Goal: Information Seeking & Learning: Learn about a topic

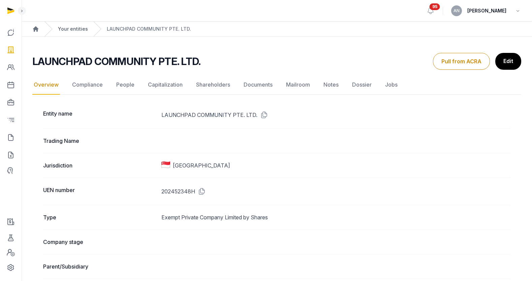
click at [67, 26] on link "Your entities" at bounding box center [73, 29] width 30 height 7
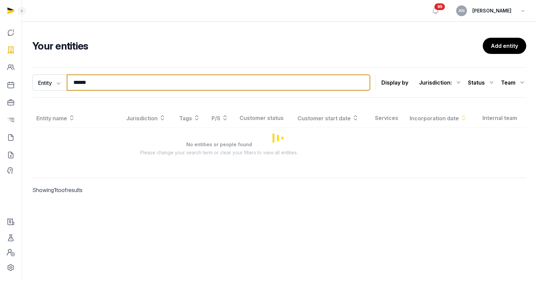
click at [104, 81] on input "******" at bounding box center [219, 82] width 304 height 16
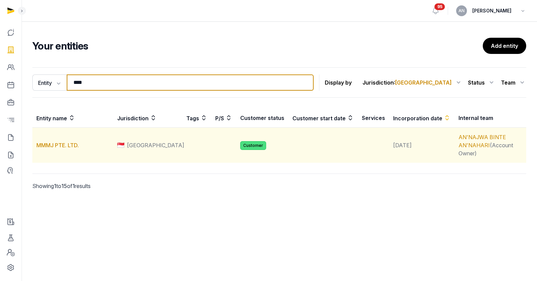
type input "****"
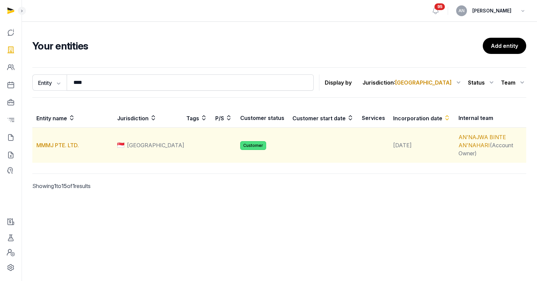
click at [73, 145] on td "MMMJ PTE. LTD." at bounding box center [72, 145] width 81 height 35
click at [73, 143] on link "MMMJ PTE. LTD." at bounding box center [57, 145] width 42 height 7
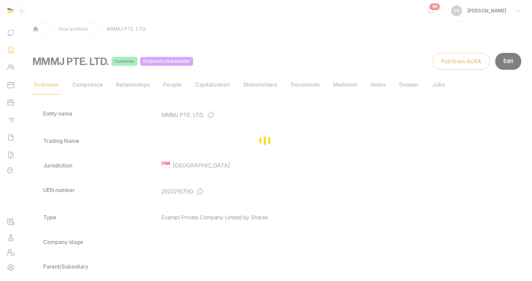
click at [245, 82] on div "Loading" at bounding box center [266, 140] width 532 height 281
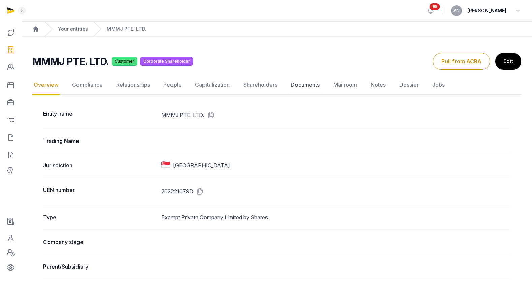
click at [315, 87] on link "Documents" at bounding box center [305, 85] width 32 height 20
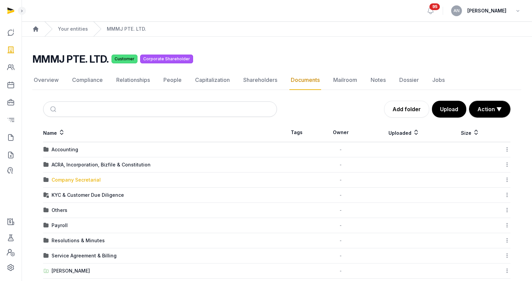
click at [69, 181] on div "Company Secretarial" at bounding box center [76, 180] width 49 height 7
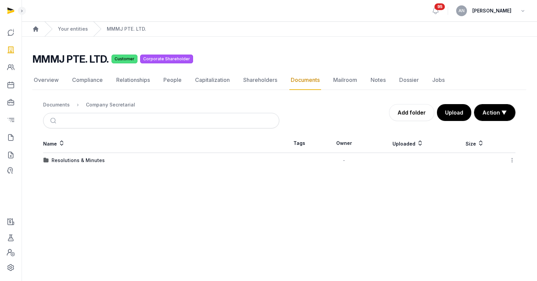
click at [67, 160] on div "Resolutions & Minutes" at bounding box center [78, 160] width 53 height 7
click at [55, 161] on div "2025" at bounding box center [58, 160] width 12 height 7
click at [68, 170] on td "Change of Director, CS & RO (To Stellar)" at bounding box center [161, 175] width 236 height 15
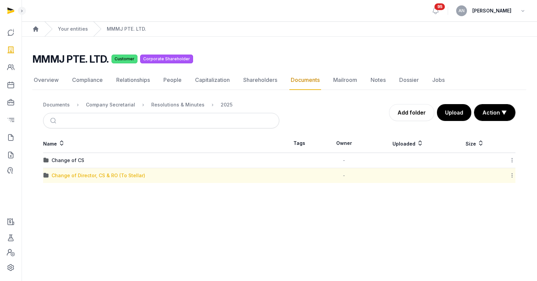
click at [68, 175] on div "Change of Director, CS & RO (To Stellar)" at bounding box center [99, 175] width 94 height 7
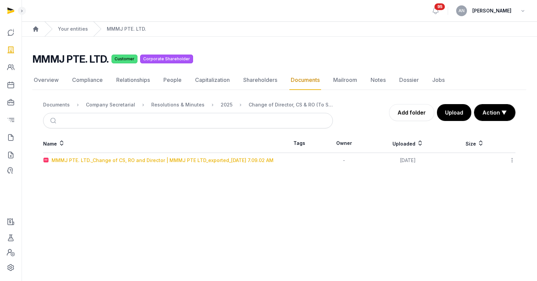
click at [93, 157] on div "MMMJ PTE. LTD._Change of CS, RO and Director | MMMJ PTE LTD_exported_[DATE] 7.0…" at bounding box center [163, 160] width 222 height 7
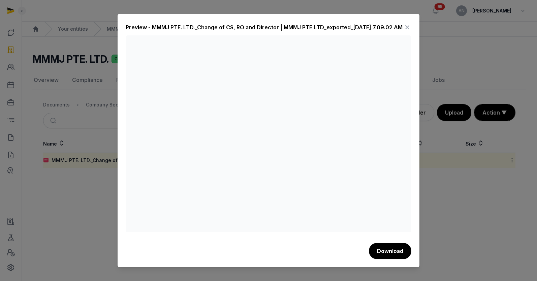
click at [406, 22] on icon at bounding box center [407, 27] width 8 height 11
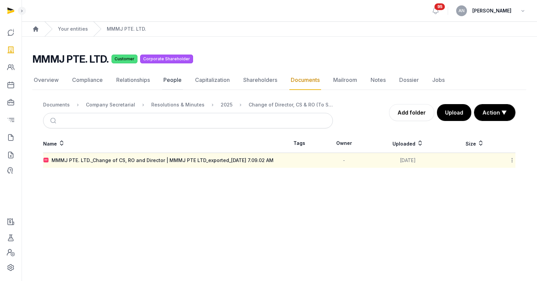
click at [170, 80] on link "People" at bounding box center [172, 80] width 21 height 20
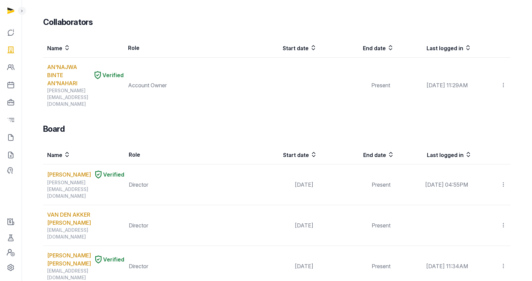
scroll to position [442, 0]
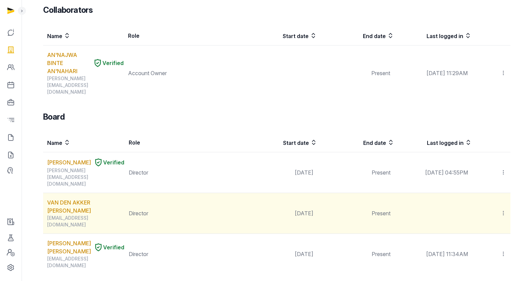
drag, startPoint x: 274, startPoint y: 166, endPoint x: 312, endPoint y: 167, distance: 38.1
click at [312, 193] on td "[DATE]" at bounding box center [278, 213] width 77 height 41
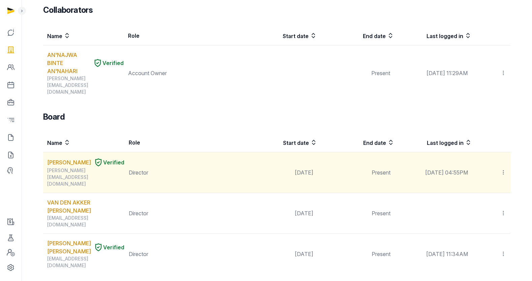
copy td "[DATE]"
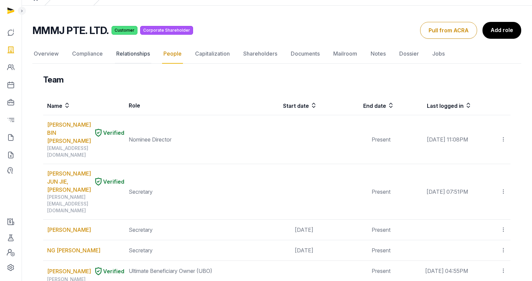
scroll to position [0, 0]
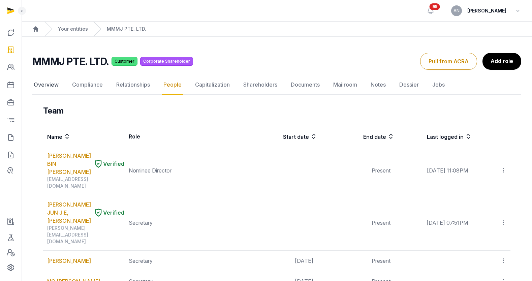
click at [56, 85] on link "Overview" at bounding box center [46, 85] width 28 height 20
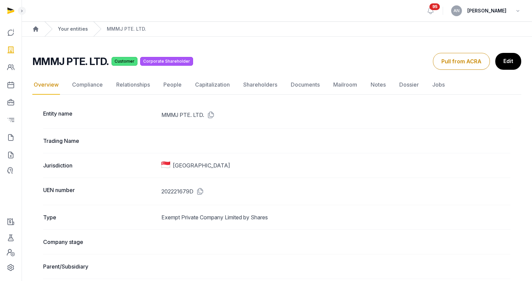
click at [83, 31] on link "Your entities" at bounding box center [73, 29] width 30 height 7
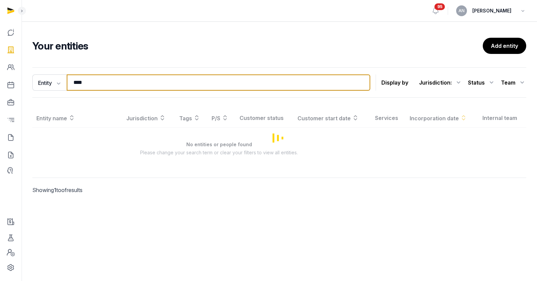
click at [107, 84] on input "****" at bounding box center [219, 82] width 304 height 16
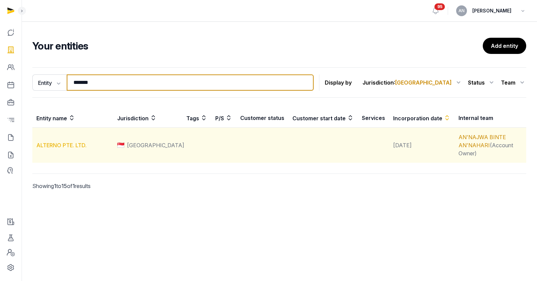
type input "*******"
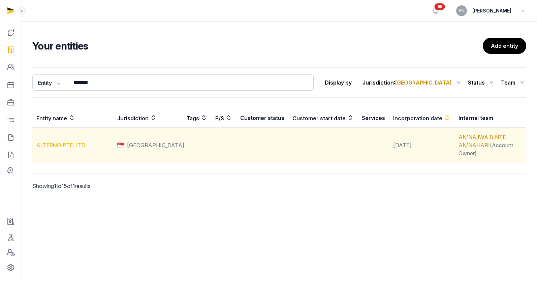
click at [62, 142] on link "ALTERNO PTE. LTD." at bounding box center [61, 145] width 50 height 7
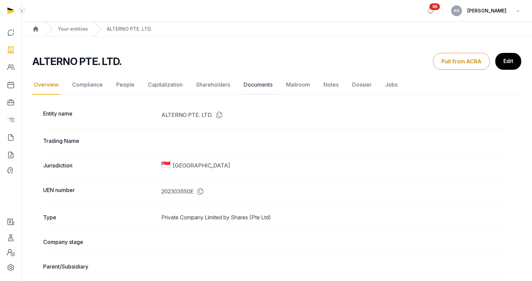
click at [252, 90] on link "Documents" at bounding box center [258, 85] width 32 height 20
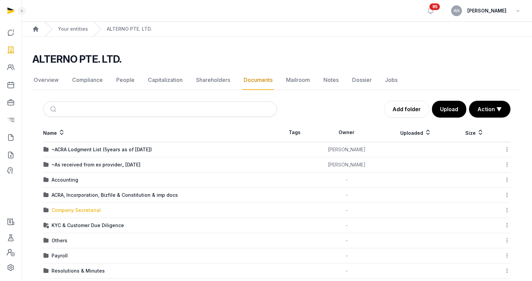
click at [64, 210] on div "Company Secretarial" at bounding box center [76, 210] width 49 height 7
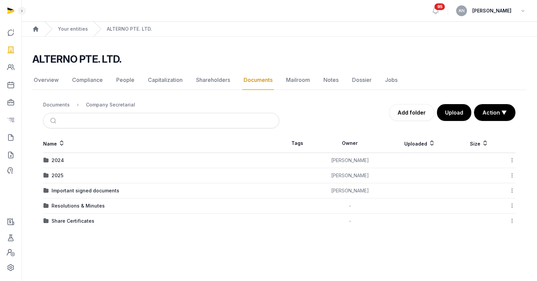
click at [58, 171] on td "2025" at bounding box center [161, 175] width 236 height 15
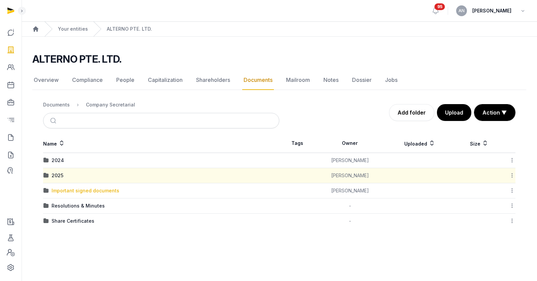
click at [58, 189] on div "Important signed documents" at bounding box center [86, 190] width 68 height 7
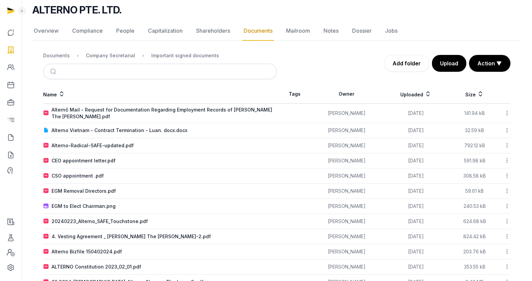
scroll to position [67, 0]
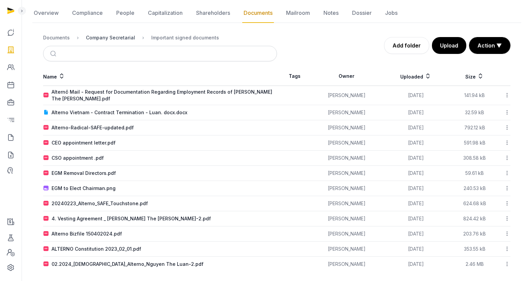
click at [125, 35] on div "Company Secretarial" at bounding box center [110, 37] width 49 height 7
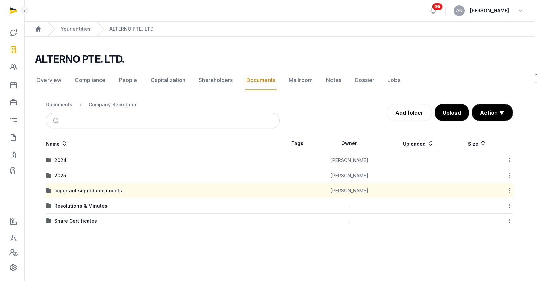
scroll to position [0, 0]
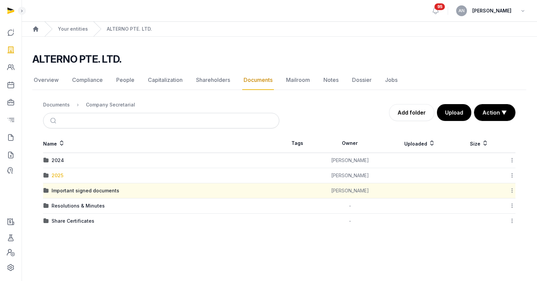
click at [55, 175] on div "2025" at bounding box center [58, 175] width 12 height 7
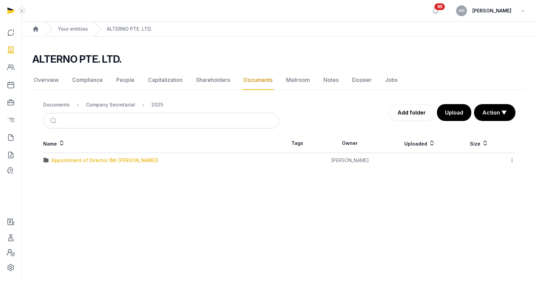
click at [68, 157] on div "Appointment of Director (Mr [PERSON_NAME])" at bounding box center [105, 160] width 107 height 7
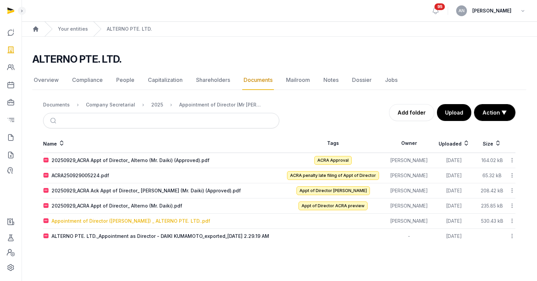
click at [99, 218] on div "Appointment of Director ([PERSON_NAME]) _ ALTERNO PTE. LTD..pdf" at bounding box center [131, 221] width 159 height 7
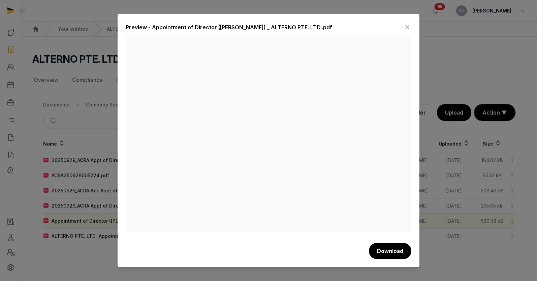
click at [410, 27] on icon at bounding box center [407, 27] width 8 height 11
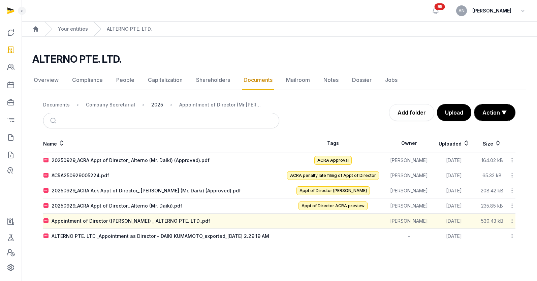
click at [155, 104] on div "2025" at bounding box center [157, 104] width 12 height 7
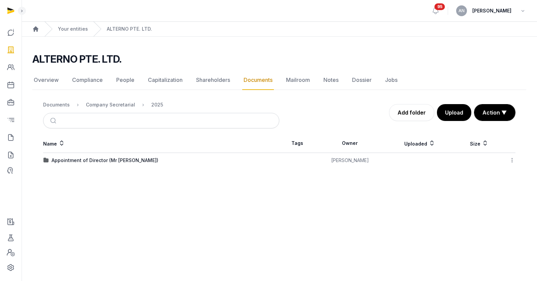
click at [90, 109] on nav "Documents Company Secretarial 2025" at bounding box center [161, 105] width 236 height 16
click at [97, 106] on div "Company Secretarial" at bounding box center [110, 104] width 49 height 7
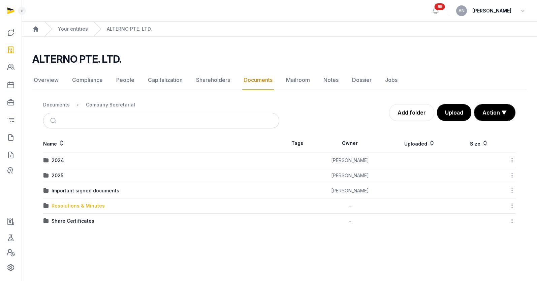
click at [64, 206] on div "Resolutions & Minutes" at bounding box center [78, 205] width 53 height 7
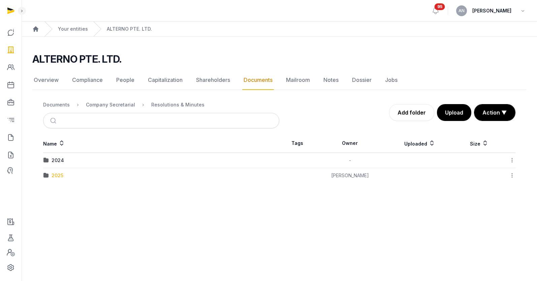
click at [58, 179] on div "2025" at bounding box center [58, 175] width 12 height 7
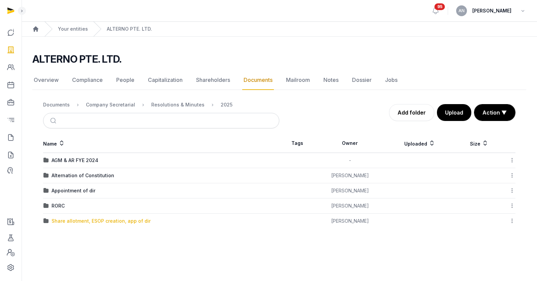
click at [69, 222] on div "Share allotment, ESOP creation, app of dir" at bounding box center [101, 221] width 99 height 7
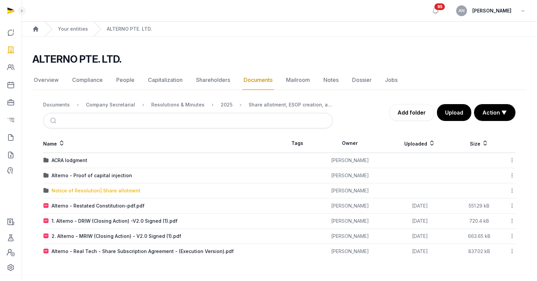
click at [72, 190] on div "Notice of Resolution| Share allotment" at bounding box center [96, 190] width 89 height 7
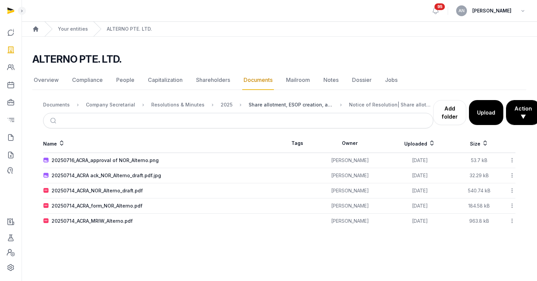
click at [259, 106] on div "Share allotment, ESOP creation, app of dir" at bounding box center [291, 104] width 84 height 7
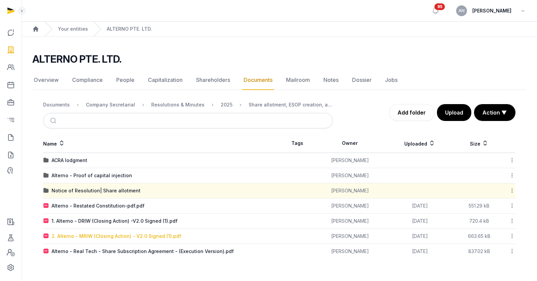
click at [91, 235] on div "2. Alterno - MRIW (Closing Action) - V2.0 Signed (1).pdf" at bounding box center [117, 236] width 130 height 7
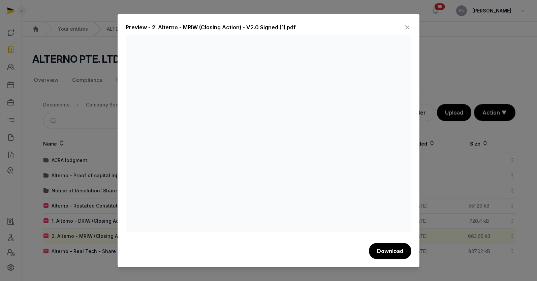
click at [413, 27] on div "Preview - 2. Alterno - MRIW (Closing Action) - V2.0 Signed (1).pdf Download" at bounding box center [269, 140] width 302 height 253
click at [408, 26] on icon at bounding box center [407, 27] width 8 height 11
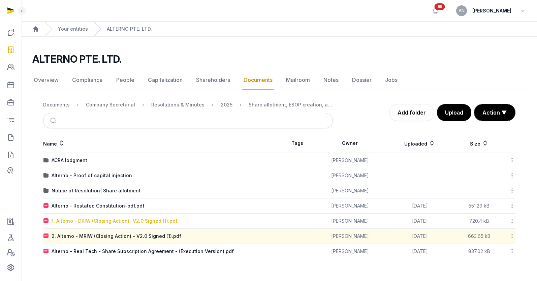
click at [114, 219] on div "1. Alterno - DRIW (Closing Action) -V2.0 Signed (1).pdf" at bounding box center [115, 221] width 126 height 7
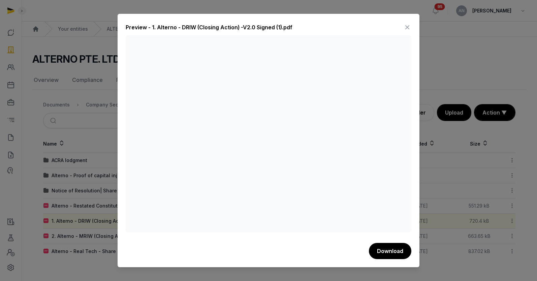
click at [77, 168] on div at bounding box center [268, 140] width 537 height 281
click at [408, 29] on icon at bounding box center [407, 27] width 8 height 11
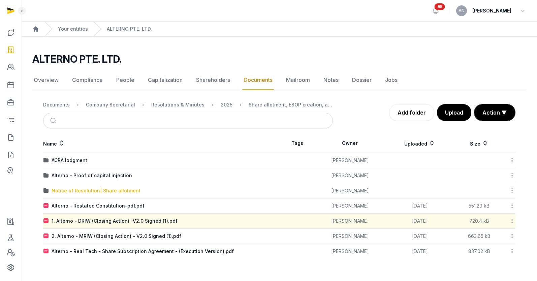
click at [93, 188] on div "Notice of Resolution| Share allotment" at bounding box center [96, 190] width 89 height 7
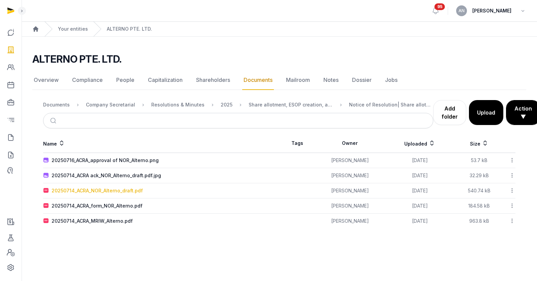
click at [116, 189] on div "20250714_ACRA_NOR_Alterno_draft.pdf" at bounding box center [97, 190] width 91 height 7
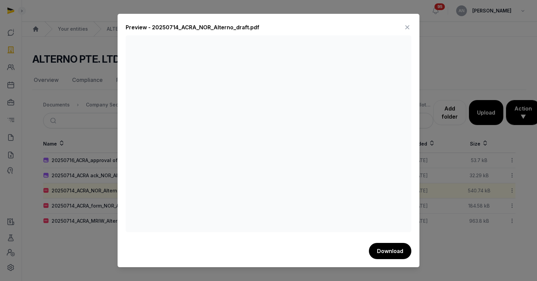
click at [404, 29] on icon at bounding box center [407, 27] width 8 height 11
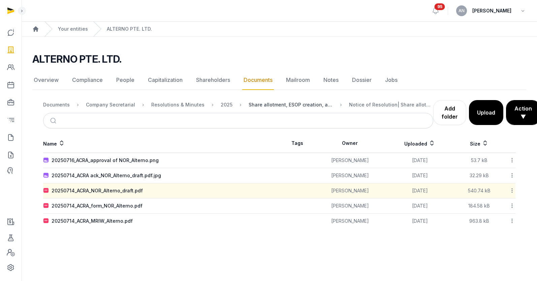
click at [266, 107] on div "Share allotment, ESOP creation, app of dir" at bounding box center [291, 104] width 84 height 7
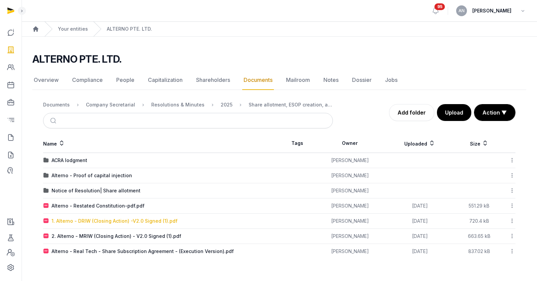
click at [96, 223] on div "1. Alterno - DRIW (Closing Action) -V2.0 Signed (1).pdf" at bounding box center [115, 221] width 126 height 7
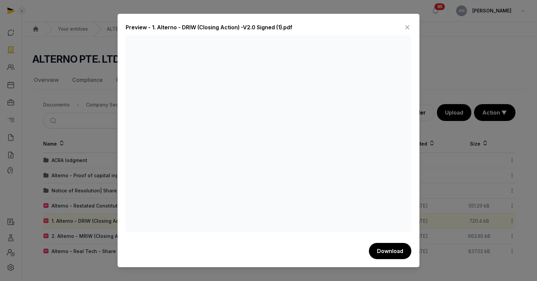
click at [411, 25] on icon at bounding box center [407, 27] width 8 height 11
